Goal: Transaction & Acquisition: Purchase product/service

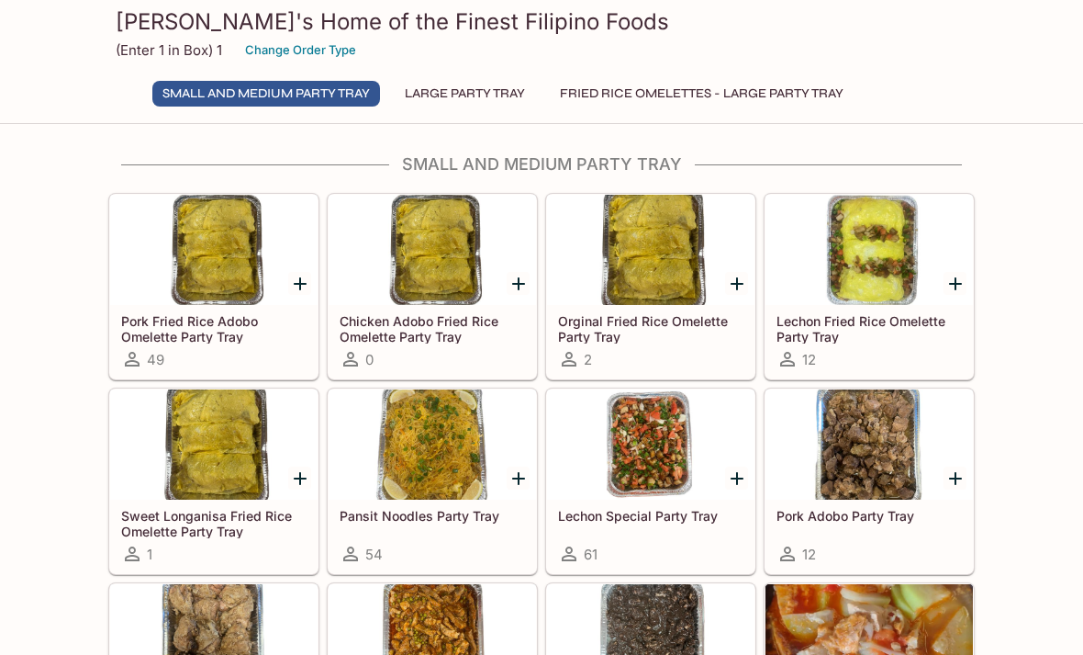
click at [454, 92] on button "Large Party Tray" at bounding box center [465, 94] width 140 height 26
click at [496, 100] on button "Large Party Tray" at bounding box center [465, 94] width 140 height 26
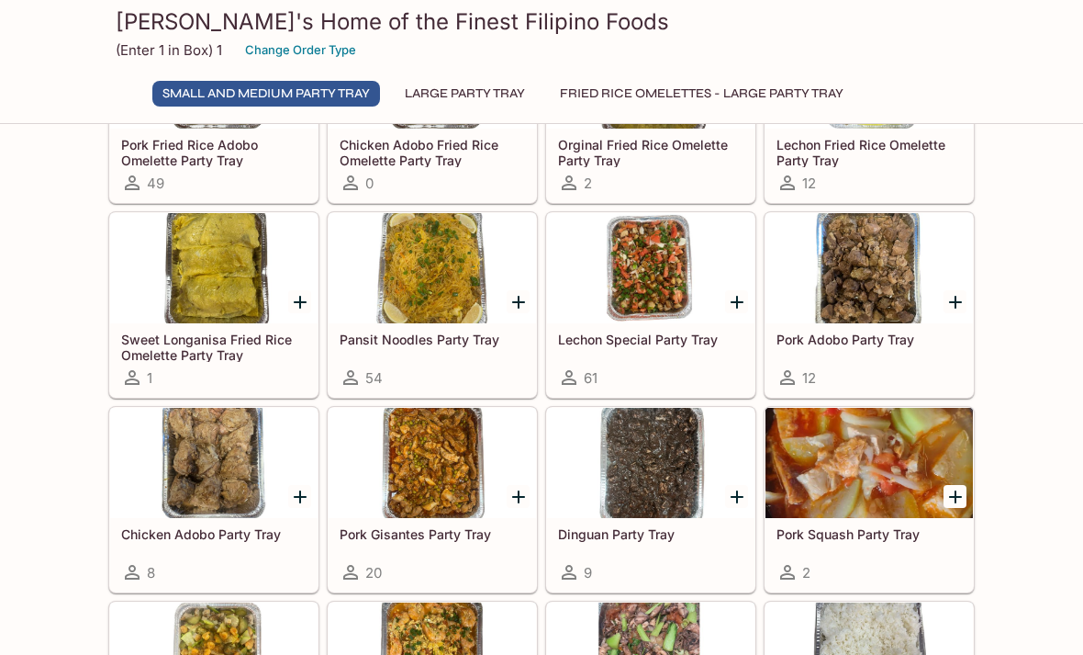
click at [443, 91] on button "Large Party Tray" at bounding box center [465, 94] width 140 height 26
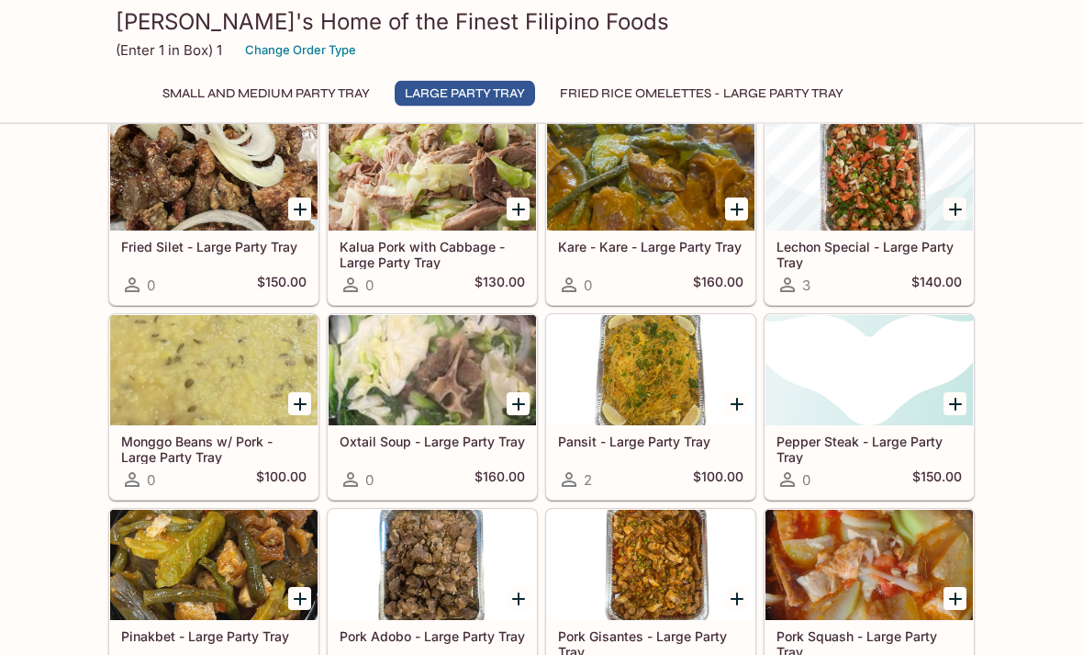
scroll to position [1116, 0]
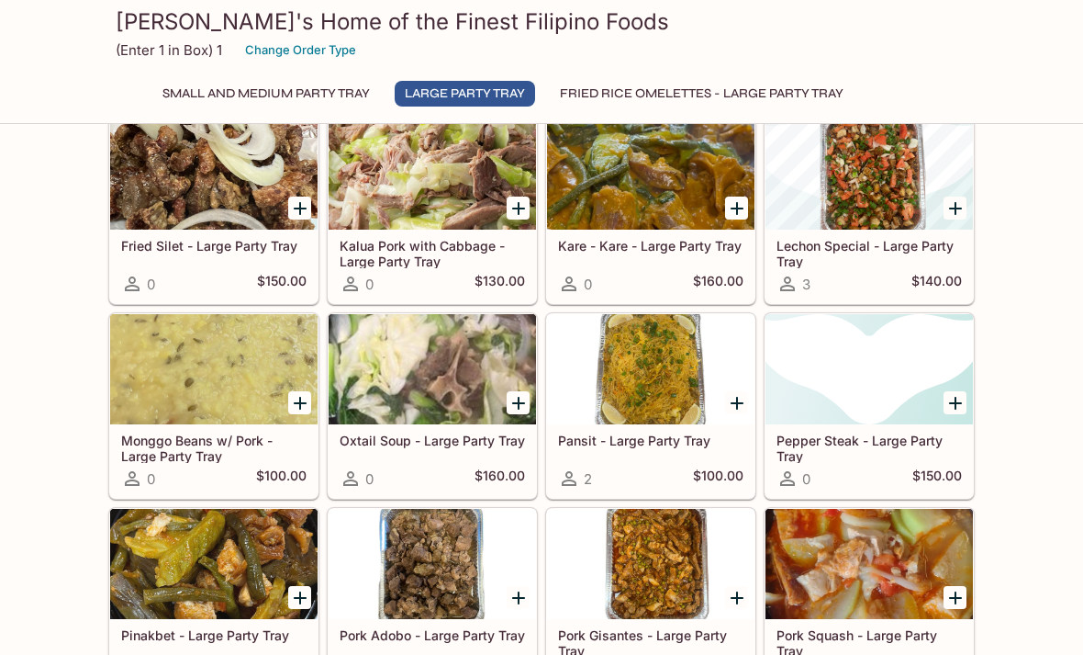
click at [685, 358] on div at bounding box center [650, 369] width 207 height 110
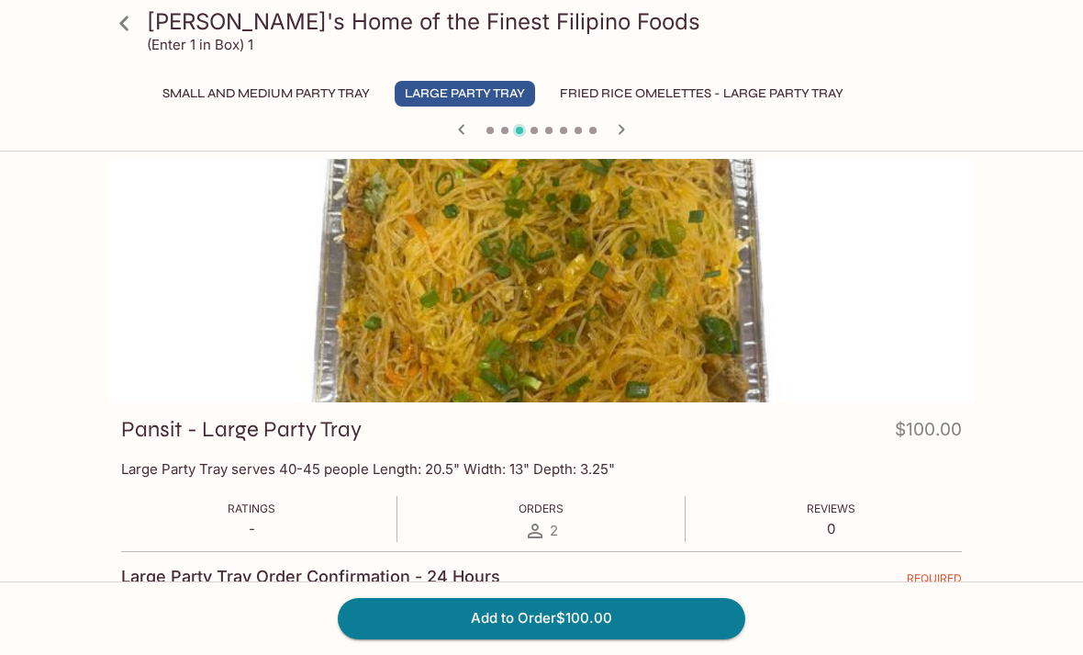
click at [737, 95] on button "Fried Rice Omelettes - Large Party Tray" at bounding box center [702, 94] width 304 height 26
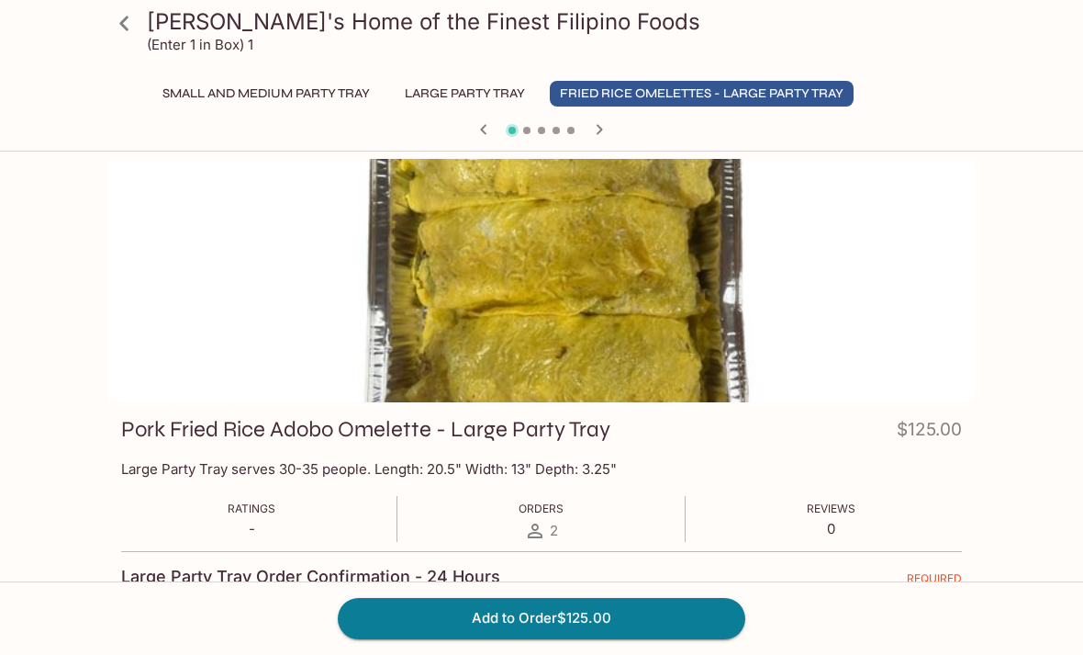
click at [478, 89] on button "Large Party Tray" at bounding box center [465, 94] width 140 height 26
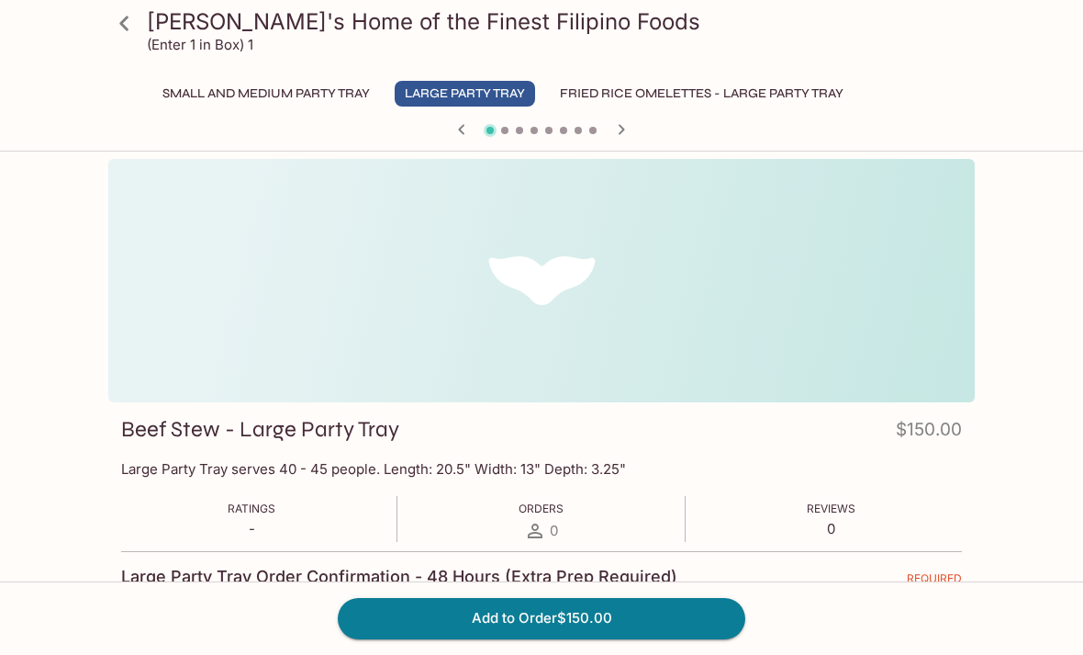
click at [121, 26] on icon at bounding box center [124, 23] width 32 height 32
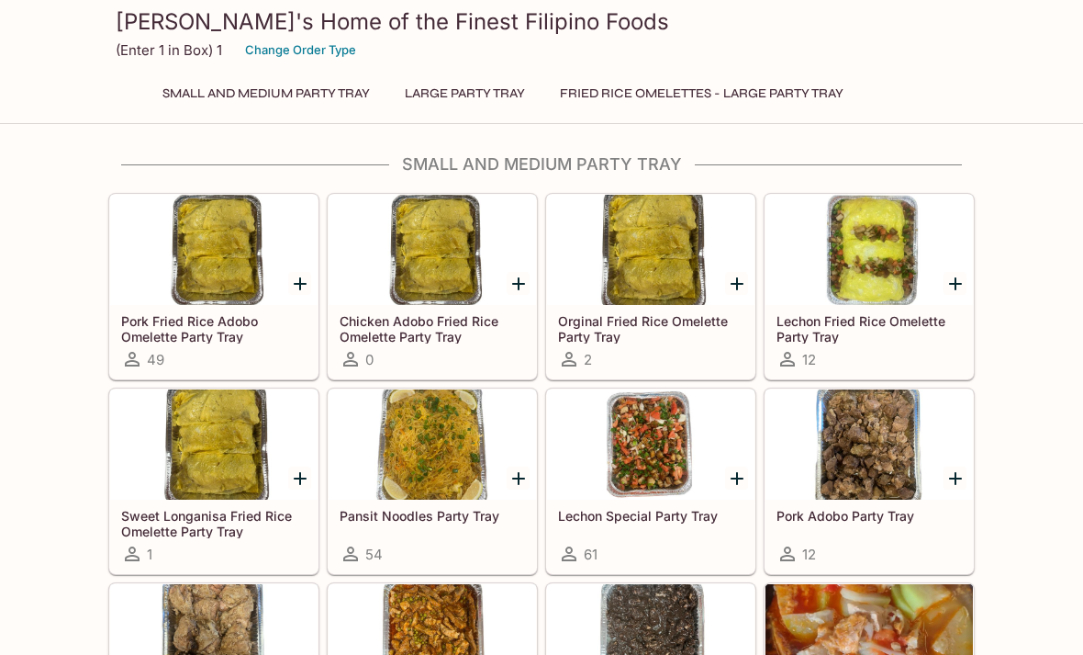
click at [493, 106] on button "Large Party Tray" at bounding box center [465, 94] width 140 height 26
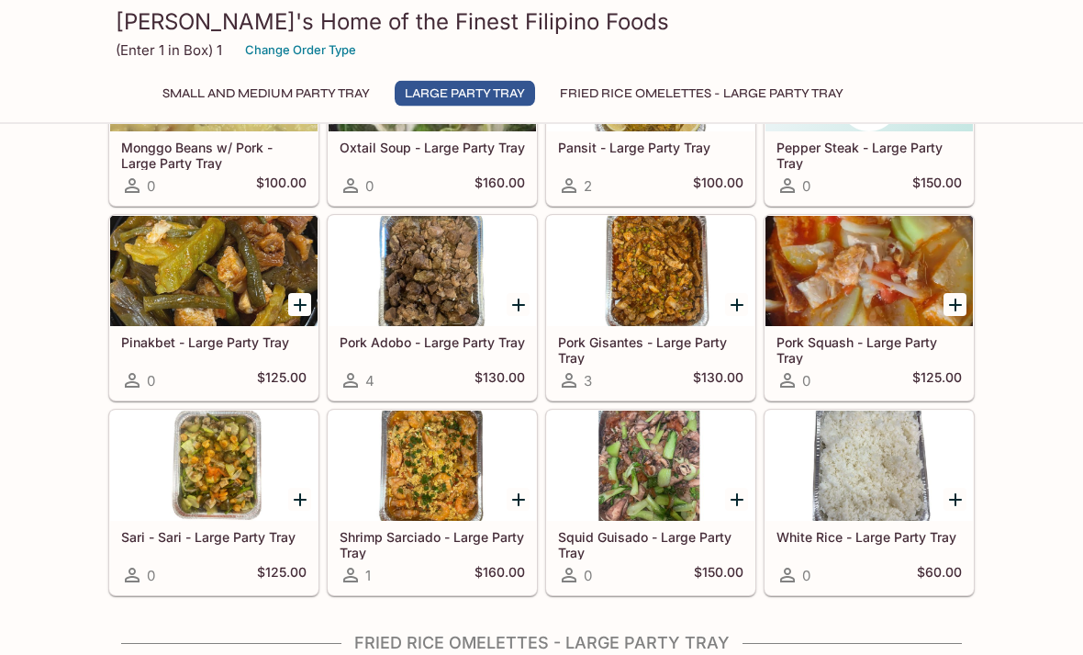
scroll to position [1405, 0]
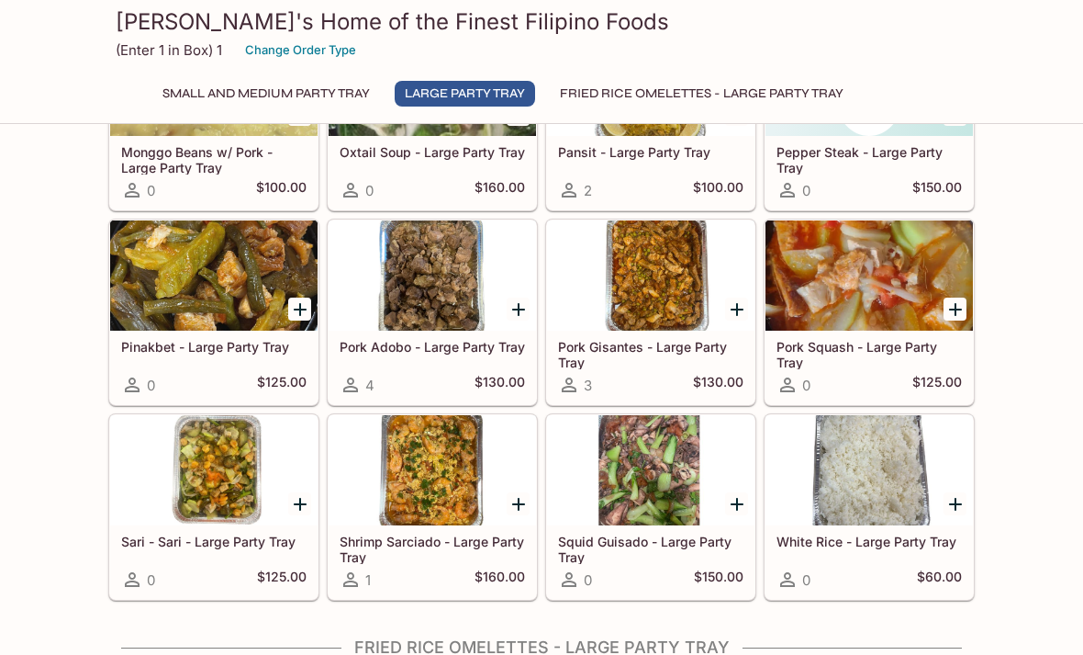
click at [653, 447] on div at bounding box center [650, 470] width 207 height 110
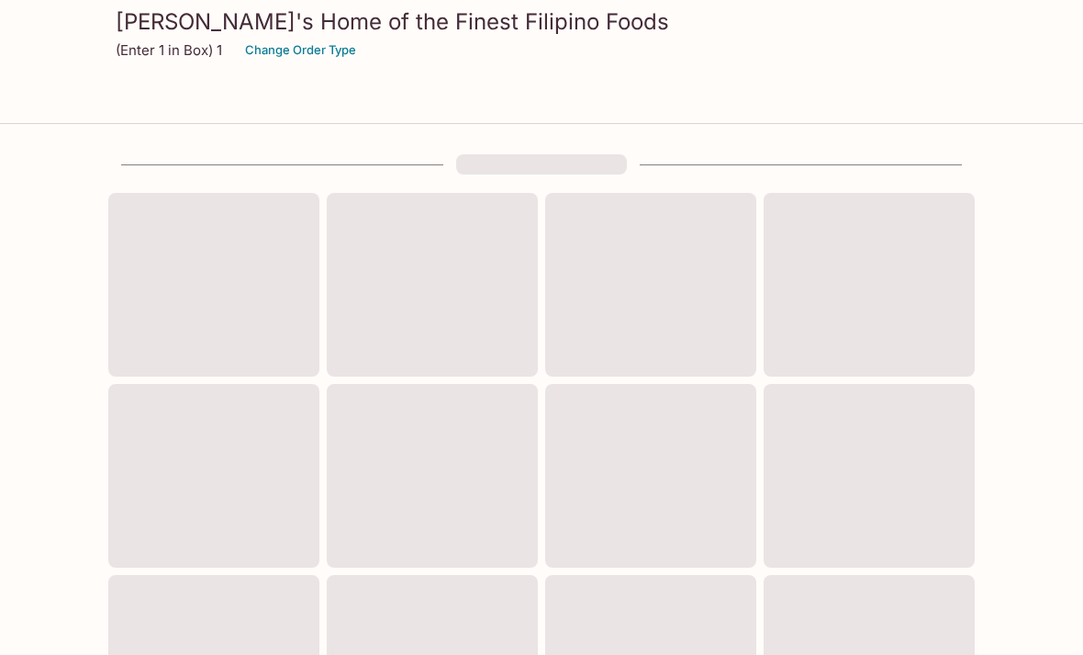
scroll to position [677, 0]
